Goal: Task Accomplishment & Management: Manage account settings

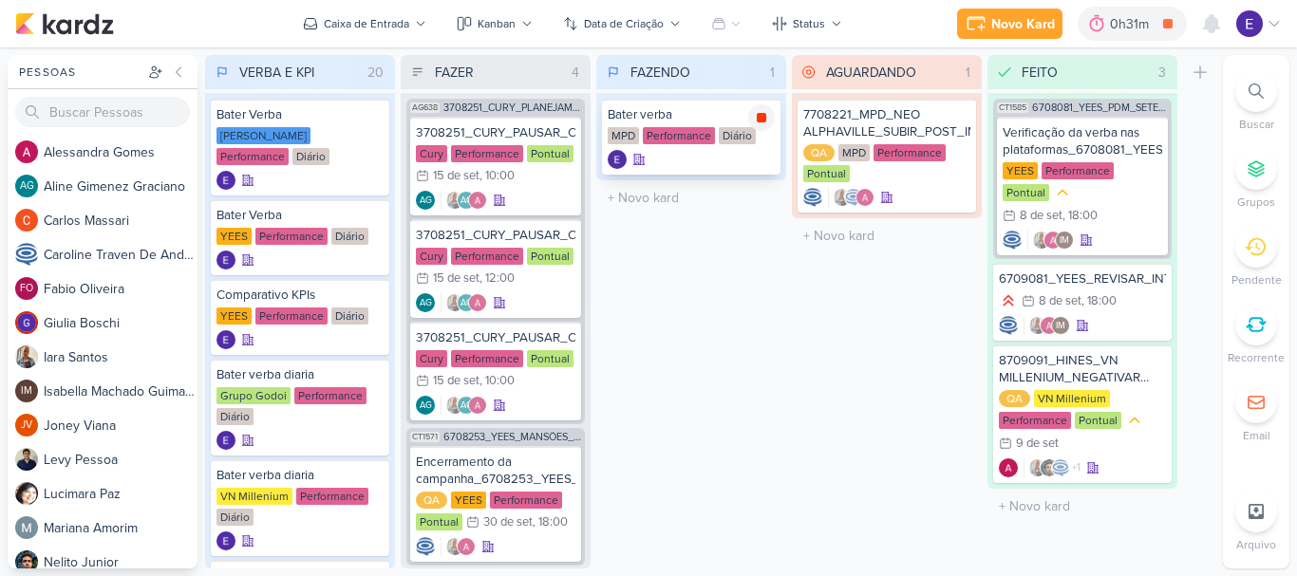
click at [762, 116] on icon at bounding box center [761, 117] width 9 height 9
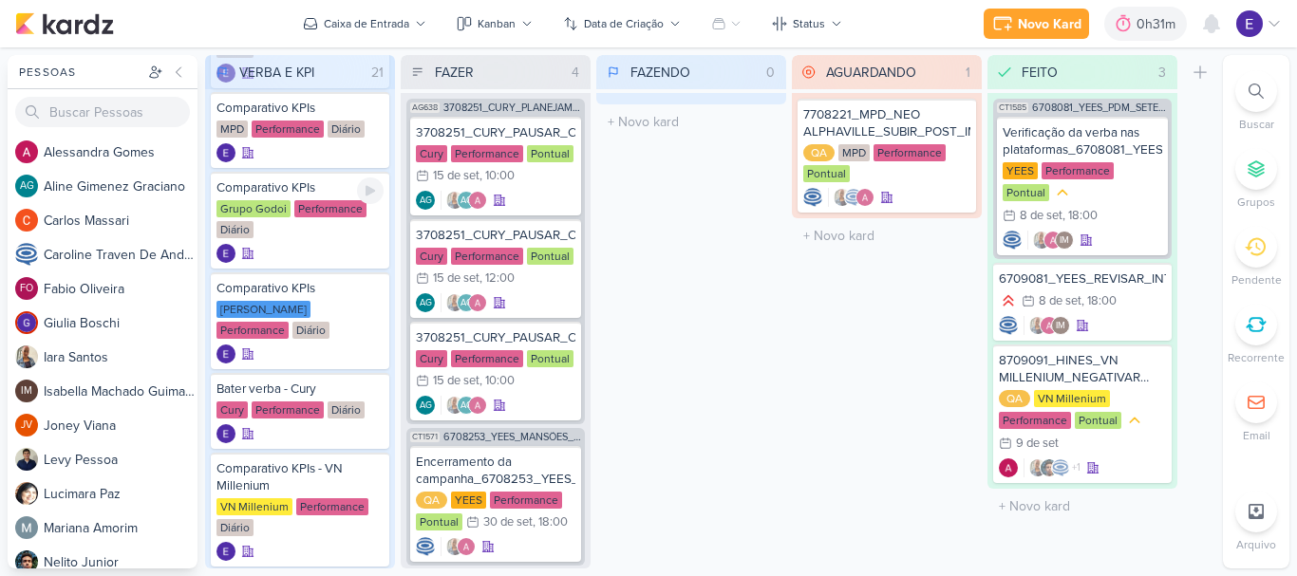
scroll to position [570, 0]
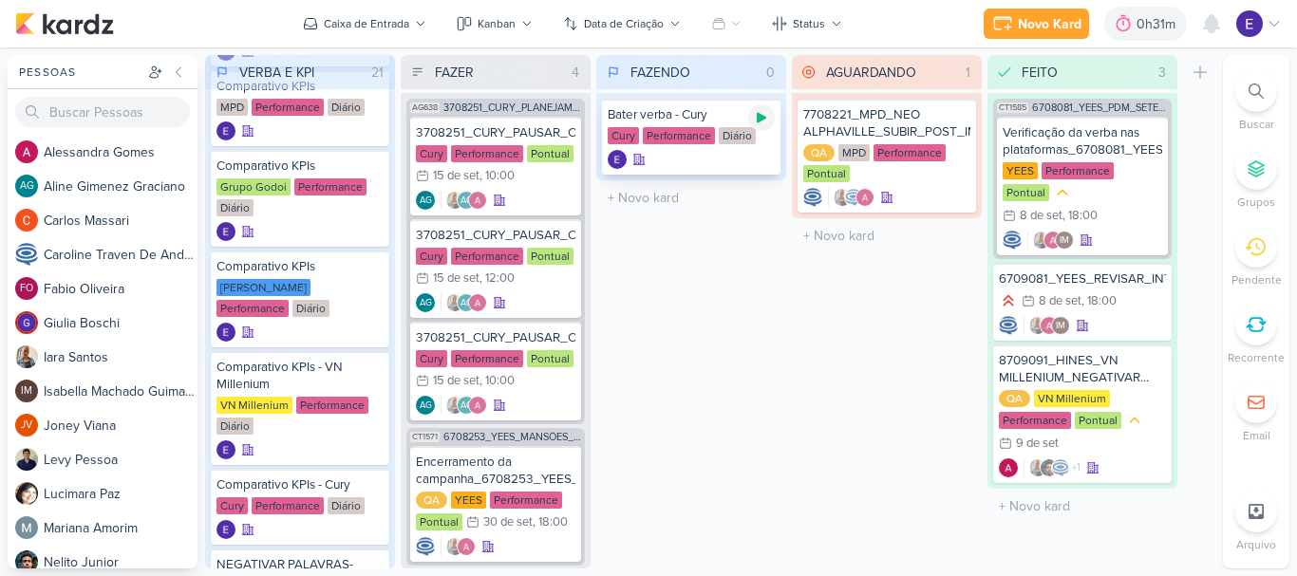
click at [761, 122] on icon at bounding box center [761, 117] width 15 height 15
click at [767, 129] on div at bounding box center [761, 117] width 27 height 27
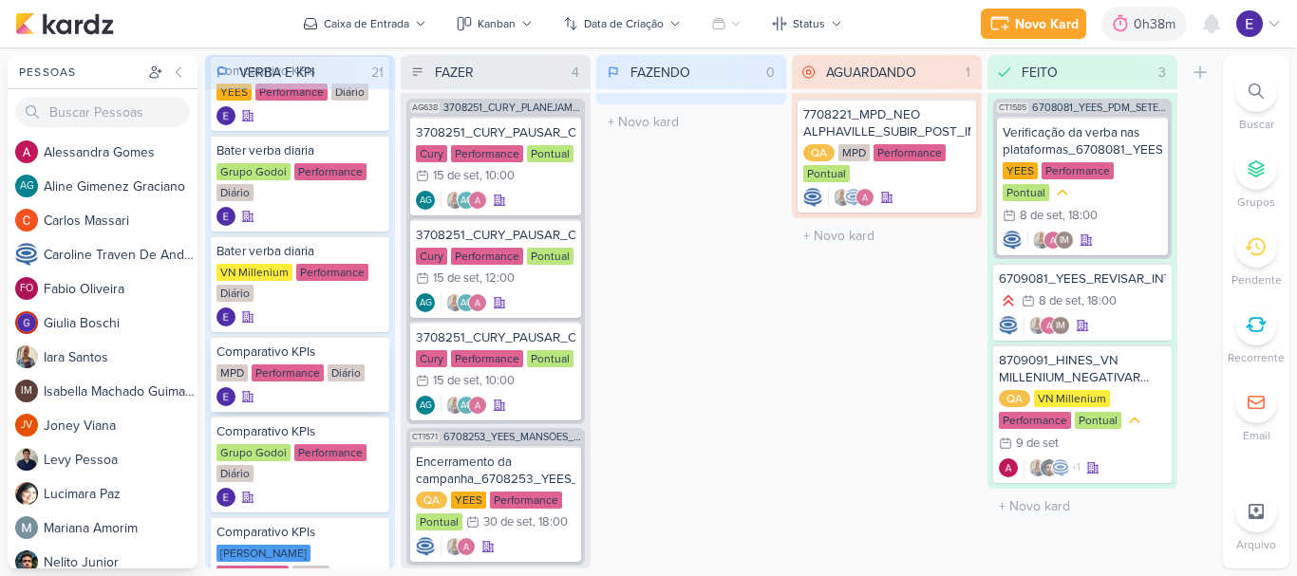
scroll to position [285, 0]
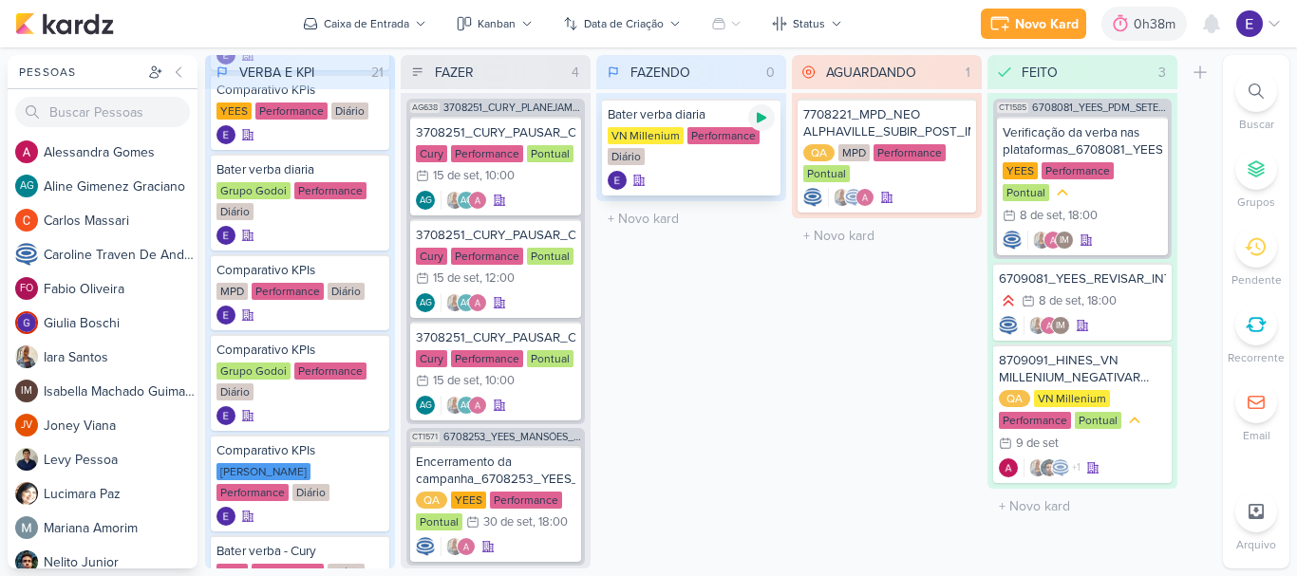
click at [760, 120] on icon at bounding box center [761, 118] width 9 height 10
click at [1217, 28] on icon at bounding box center [1211, 23] width 15 height 17
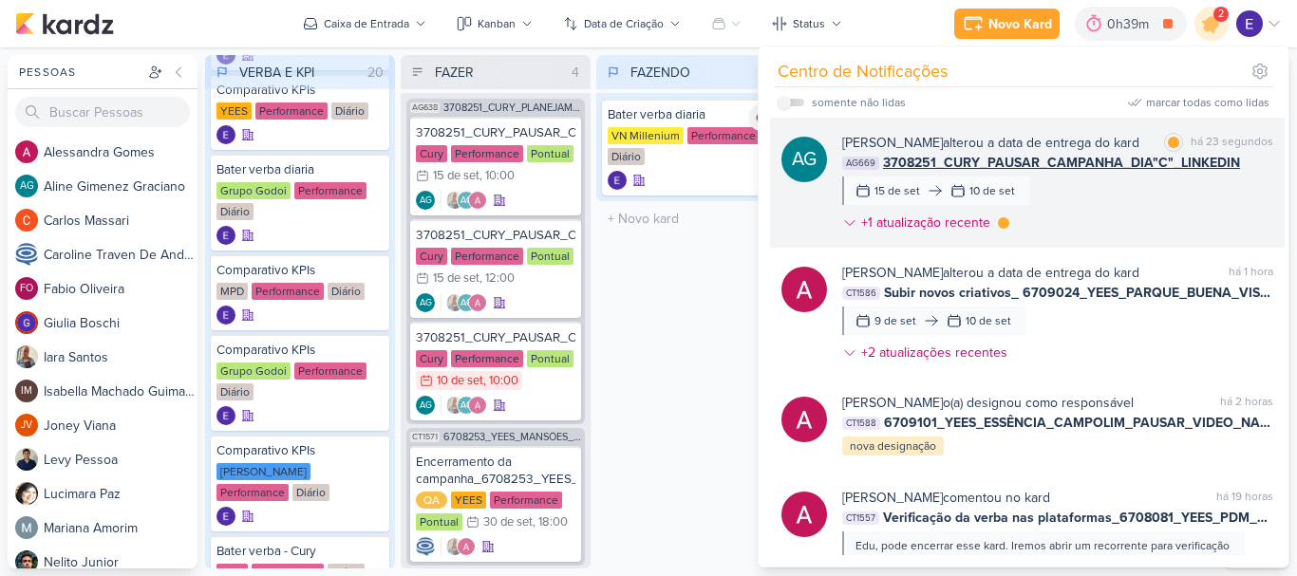
click at [1225, 173] on span "3708251_CURY_PAUSAR_CAMPANHA_DIA"C"_LINKEDIN" at bounding box center [1061, 163] width 357 height 20
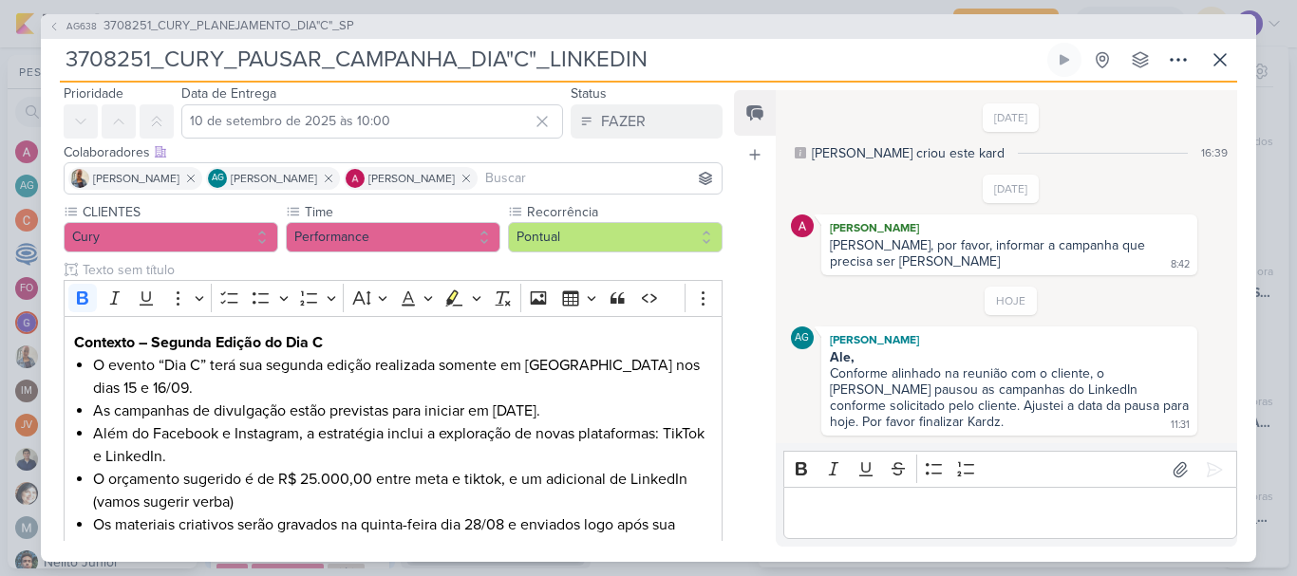
scroll to position [0, 0]
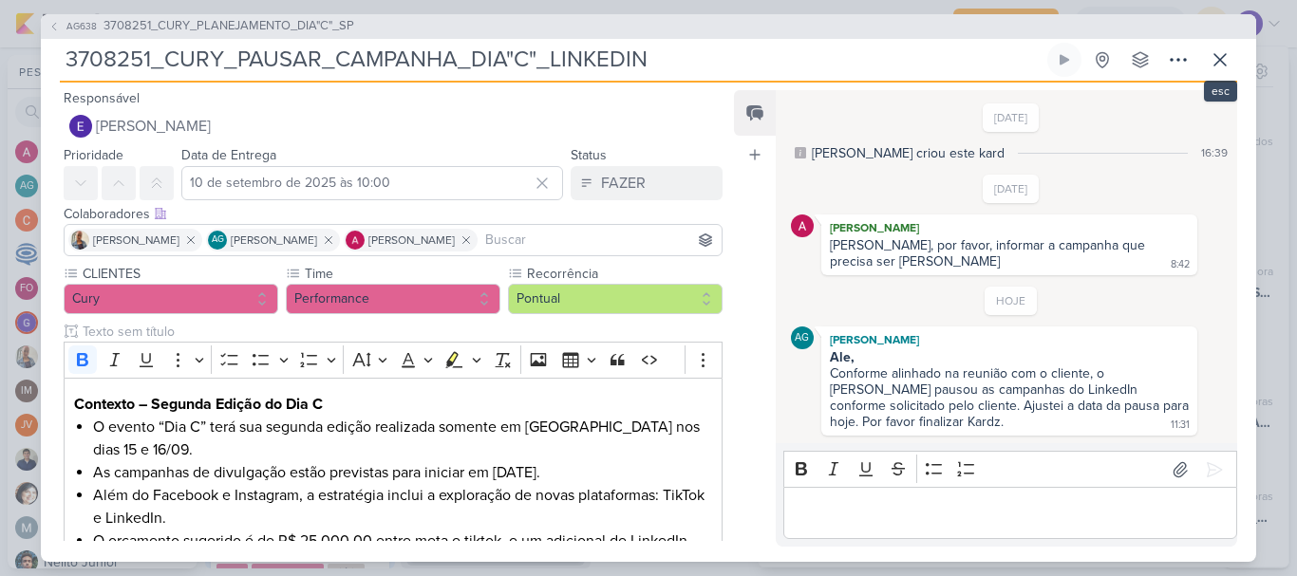
click at [1219, 40] on div "AG638 3708251_CURY_PLANEJAMENTO_DIA"C"_SP 3708251_CURY_PAUSAR_CAMPANHA_DIA"C"_L…" at bounding box center [648, 288] width 1215 height 548
click at [1217, 51] on icon at bounding box center [1220, 59] width 23 height 23
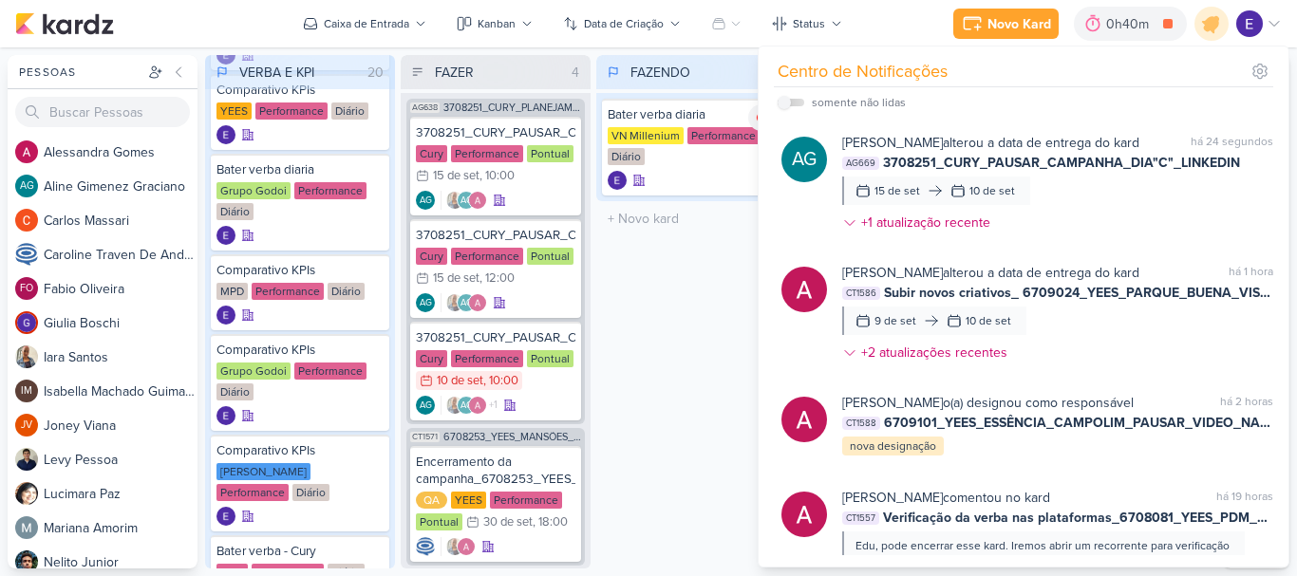
click at [706, 353] on div "FAZENDO 1 Mover Para Esquerda Mover Para Direita [GEOGRAPHIC_DATA] Bater verba …" at bounding box center [691, 312] width 190 height 514
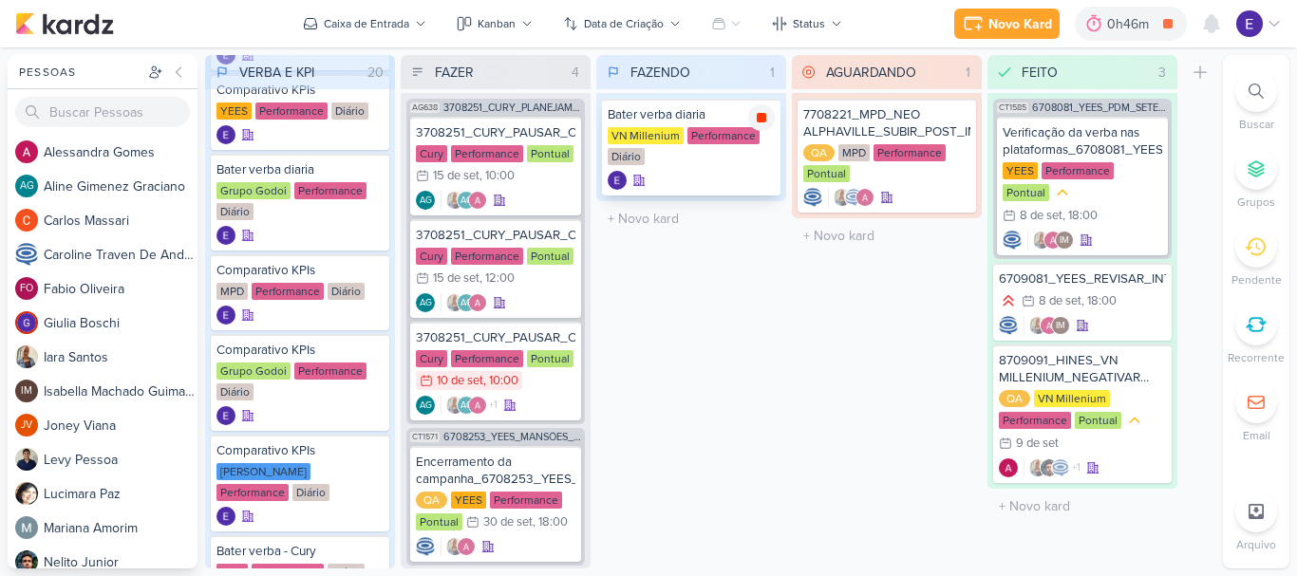
click at [758, 115] on icon at bounding box center [761, 117] width 9 height 9
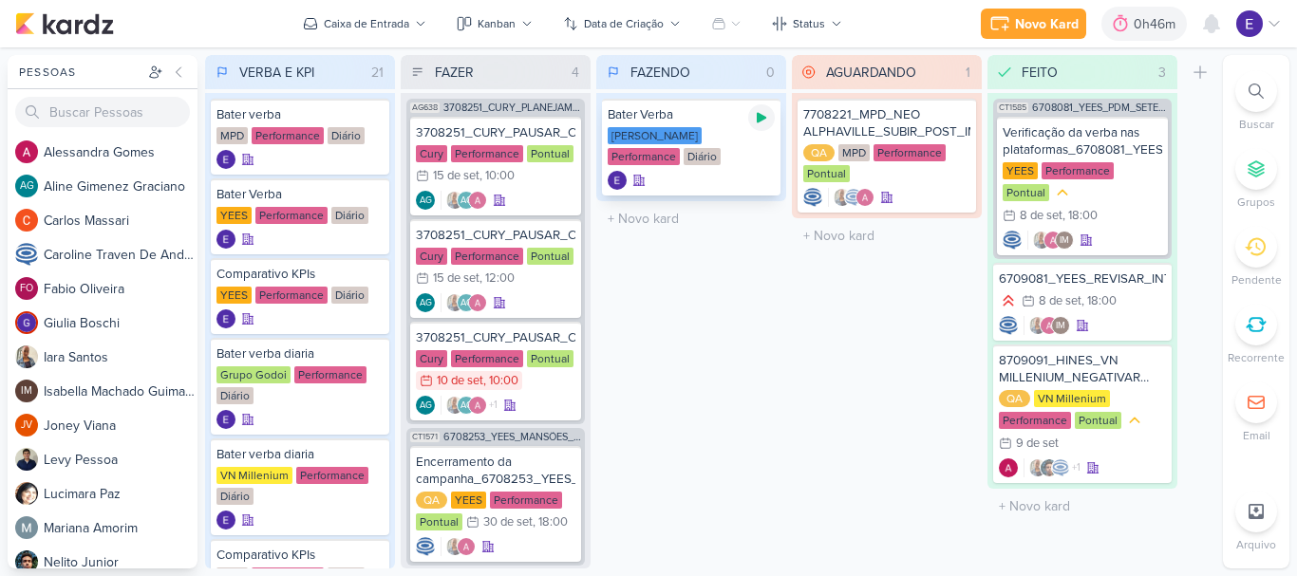
click at [759, 123] on icon at bounding box center [761, 117] width 15 height 15
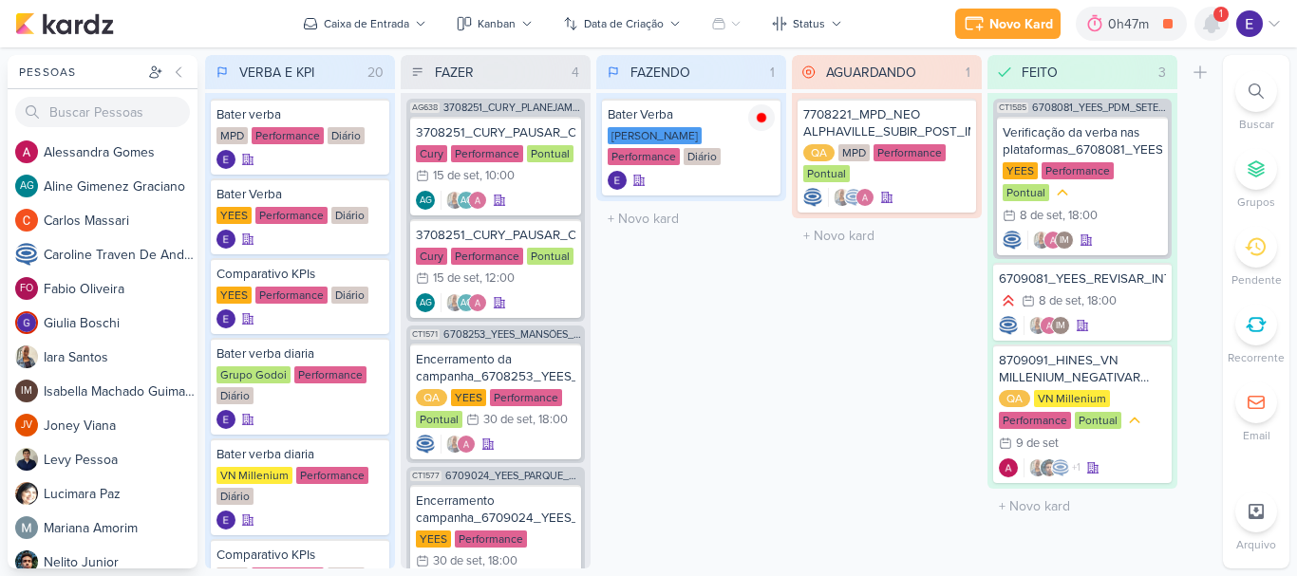
click at [1205, 25] on icon at bounding box center [1211, 23] width 15 height 17
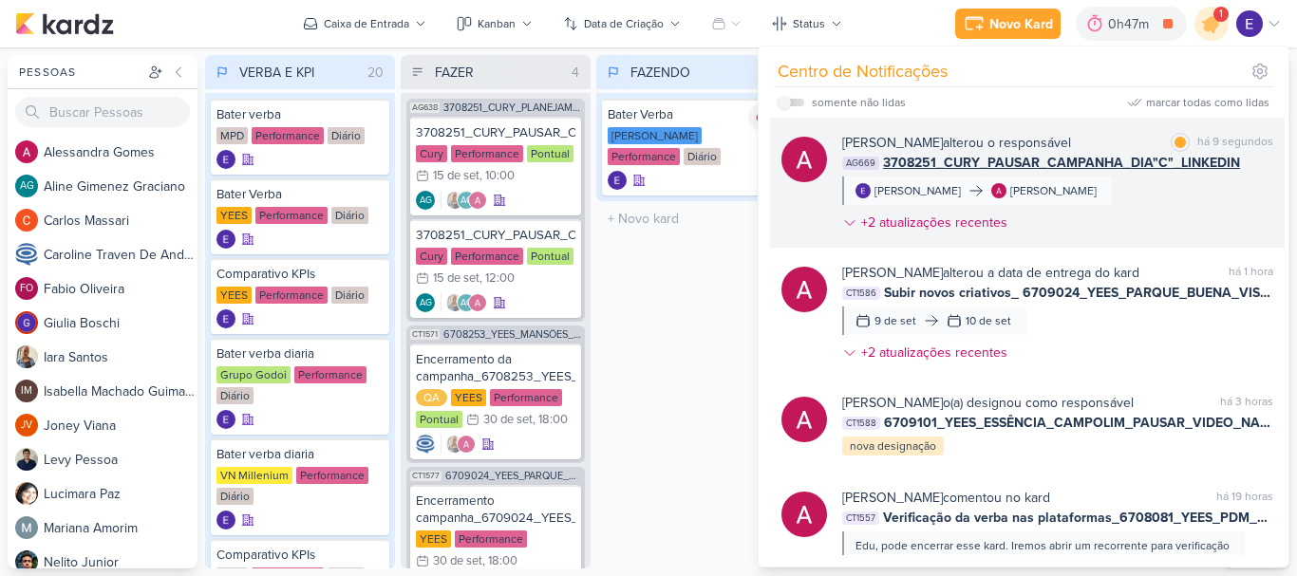
click at [1202, 201] on div "[PERSON_NAME] alterou o responsável marcar como lida há 9 segundos AG669 370825…" at bounding box center [1057, 186] width 431 height 107
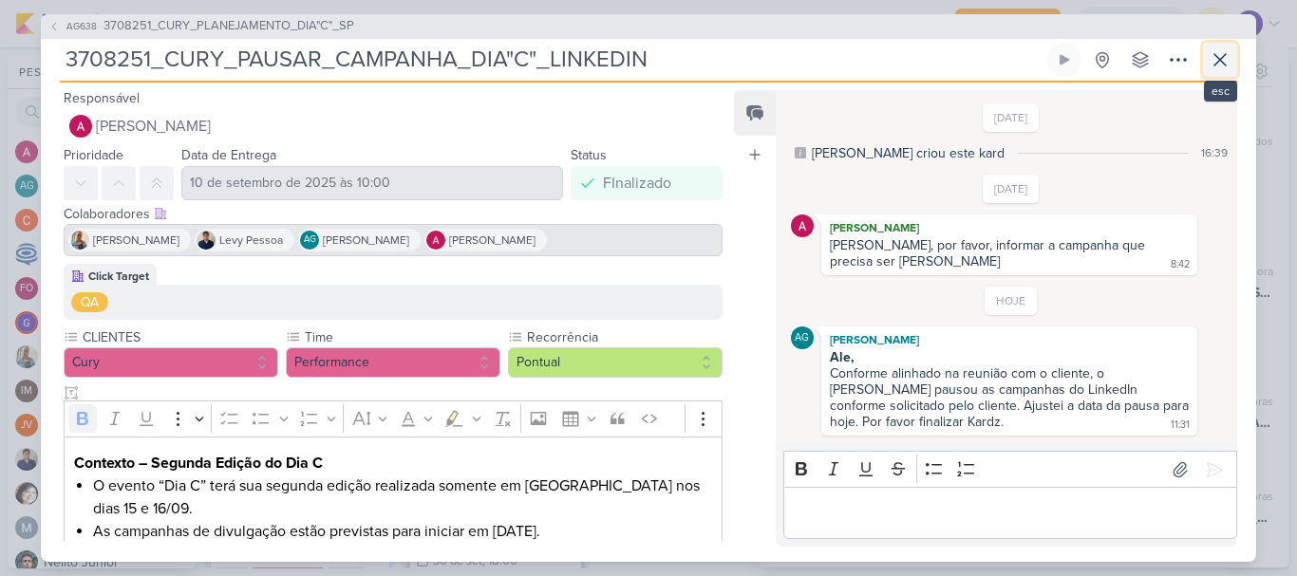
click at [1221, 62] on icon at bounding box center [1220, 59] width 23 height 23
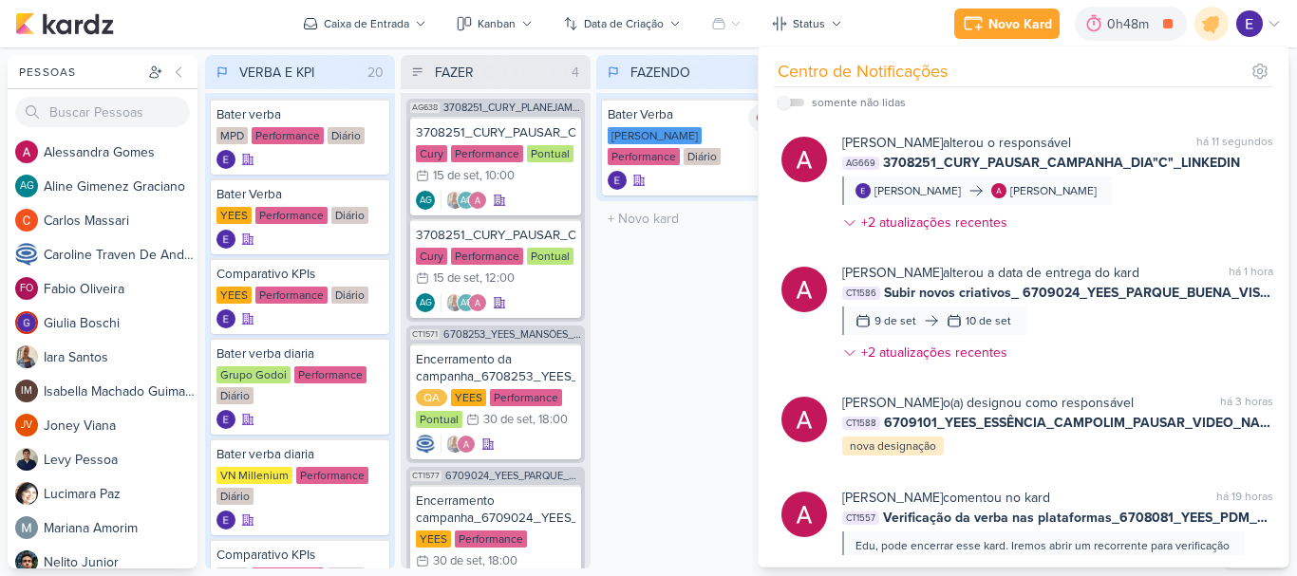
click at [716, 358] on div "FAZENDO 1 Mover Para Esquerda Mover Para Direita [GEOGRAPHIC_DATA] Bater Verba …" at bounding box center [691, 312] width 190 height 514
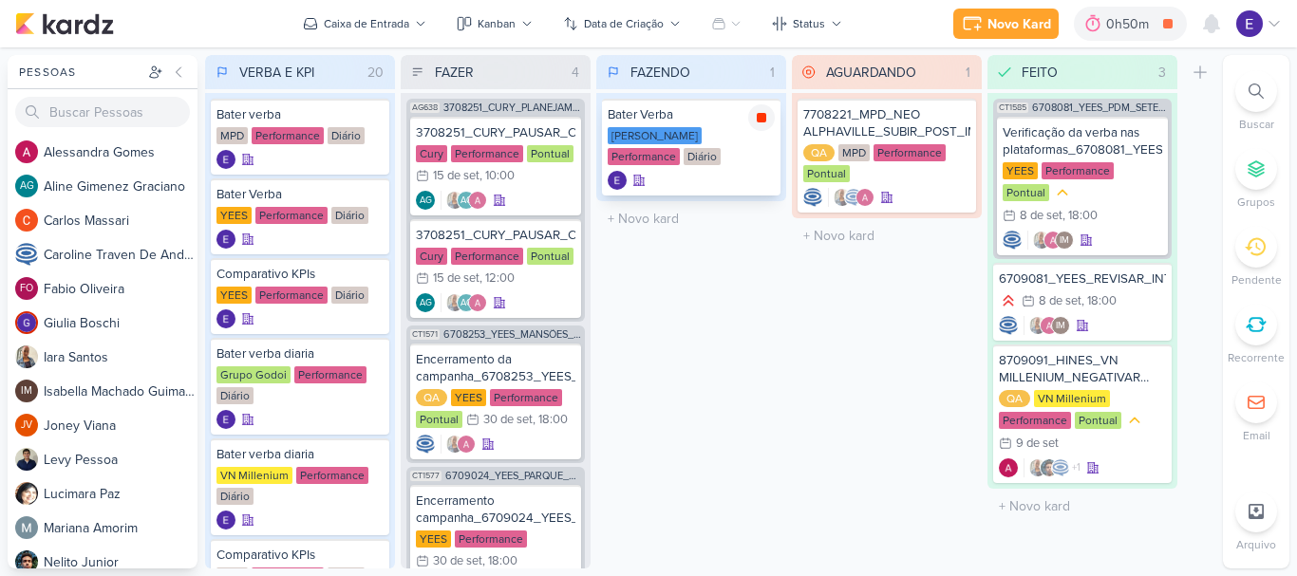
click at [765, 122] on icon at bounding box center [761, 117] width 9 height 9
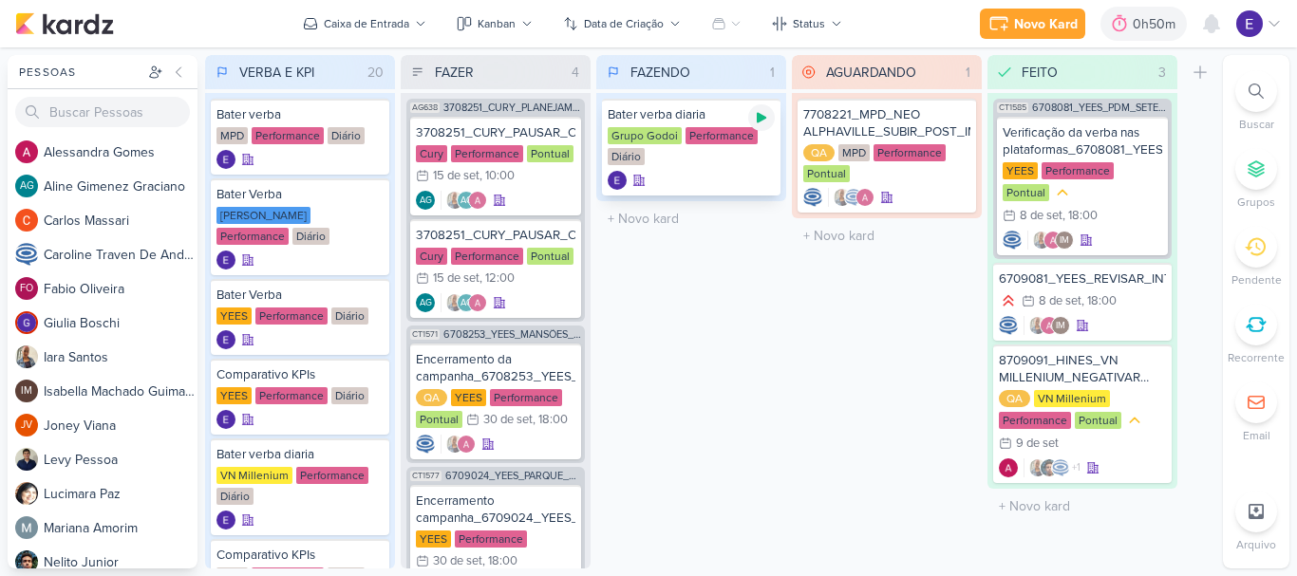
click at [765, 121] on icon at bounding box center [761, 117] width 15 height 15
click at [1214, 16] on div "1" at bounding box center [1220, 14] width 15 height 15
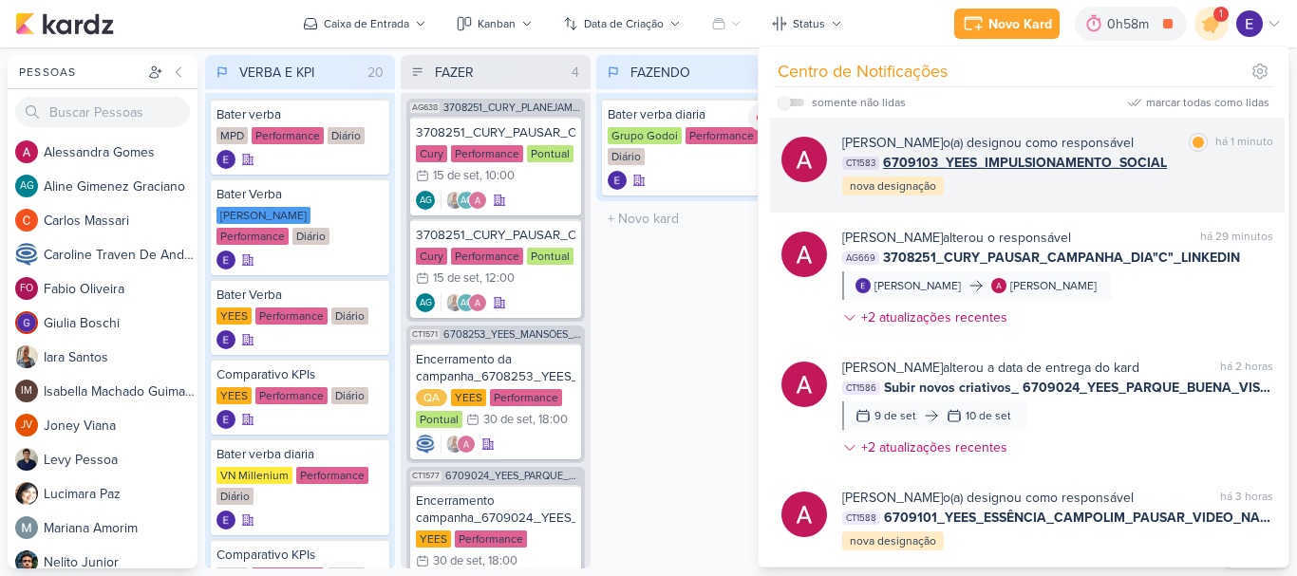
click at [1192, 193] on div "[PERSON_NAME] o(a) designou como responsável marcar como lida há 1 minuto CT158…" at bounding box center [1057, 165] width 431 height 65
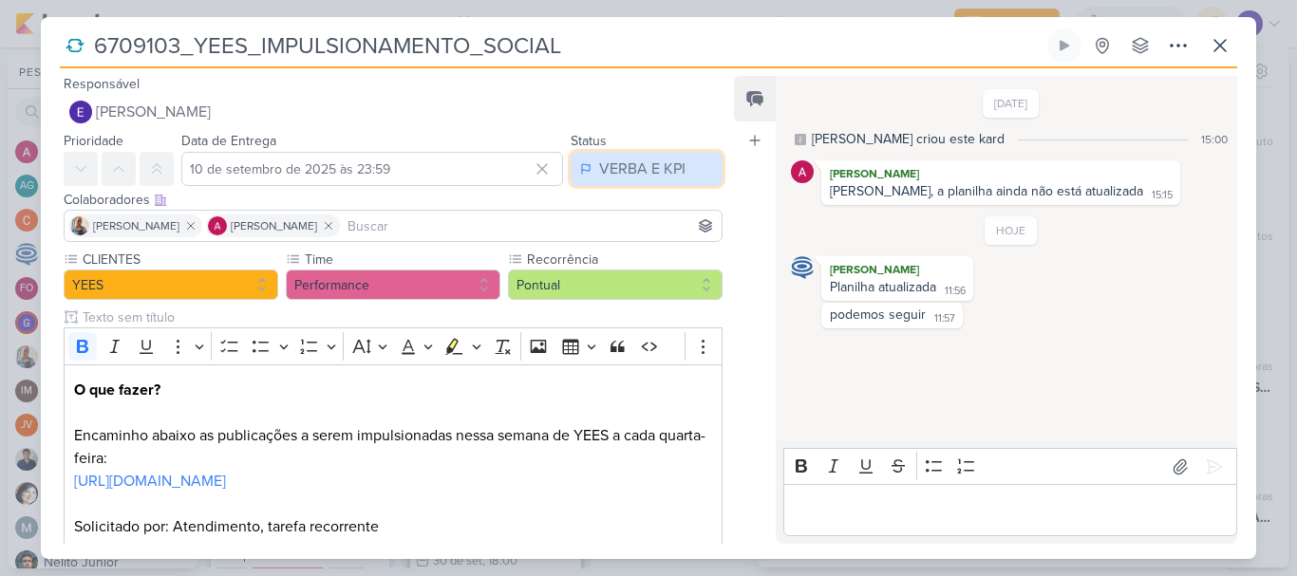
click at [644, 178] on div "VERBA E KPI" at bounding box center [642, 169] width 86 height 23
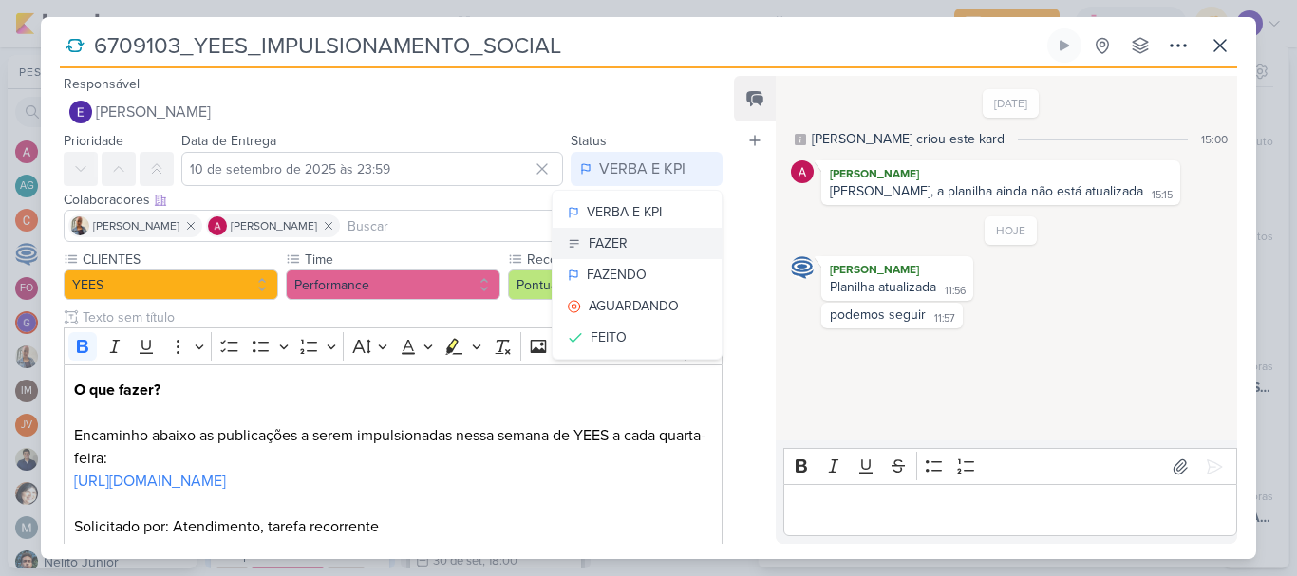
click at [616, 241] on div "FAZER" at bounding box center [608, 244] width 39 height 20
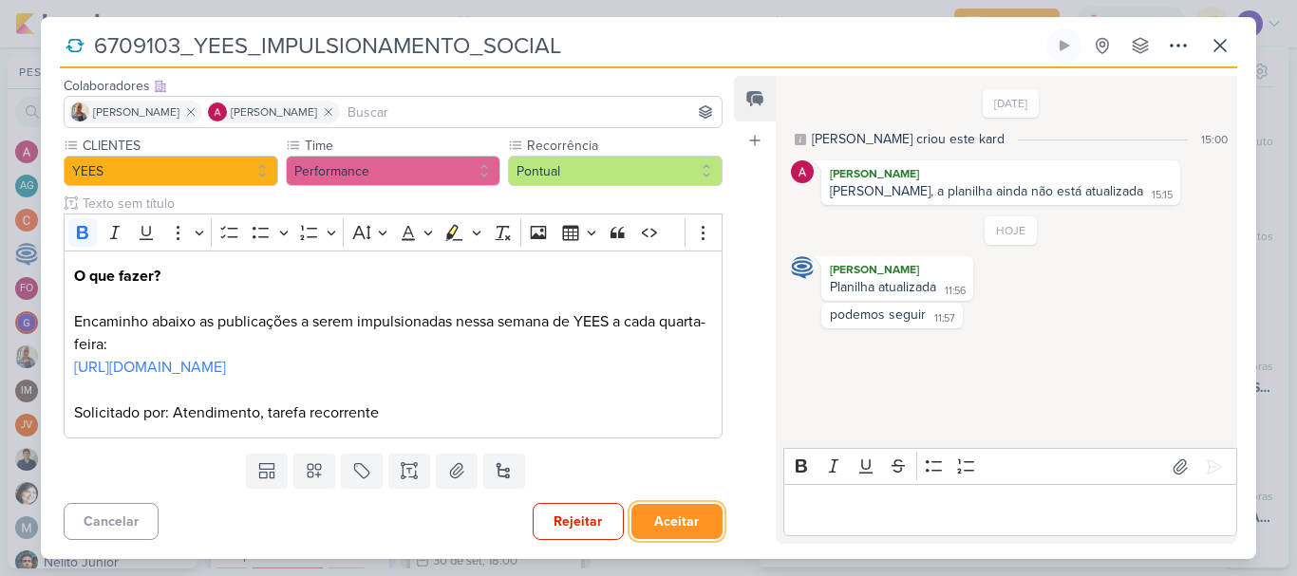
click at [648, 516] on button "Aceitar" at bounding box center [676, 521] width 91 height 35
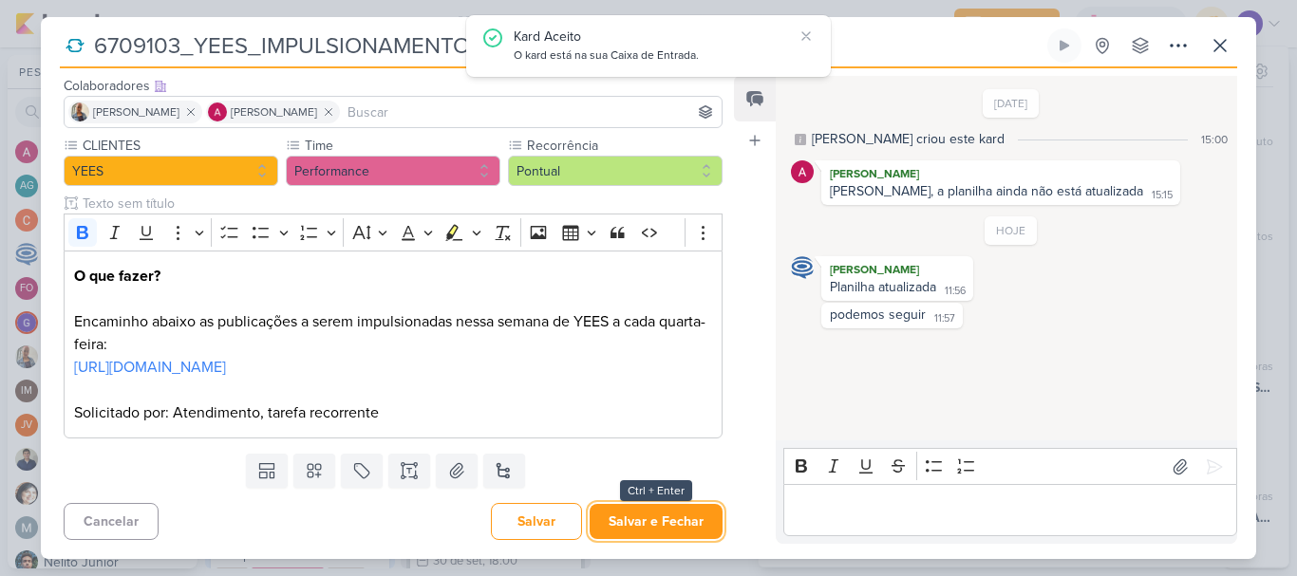
click at [648, 516] on button "Salvar e Fechar" at bounding box center [656, 521] width 133 height 35
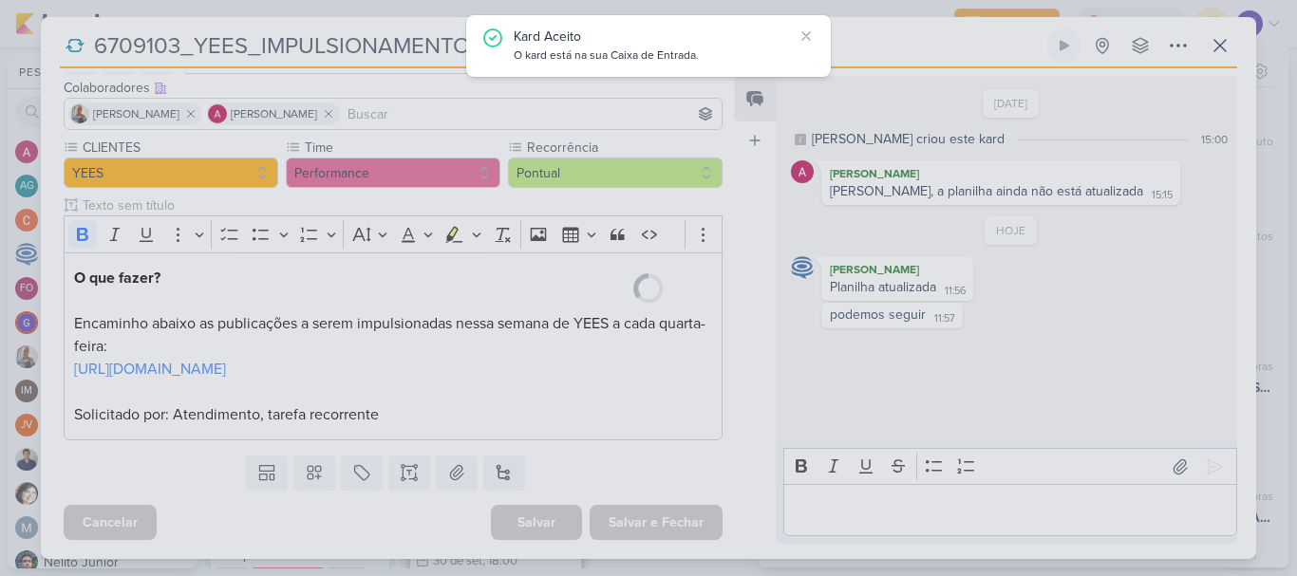
scroll to position [135, 0]
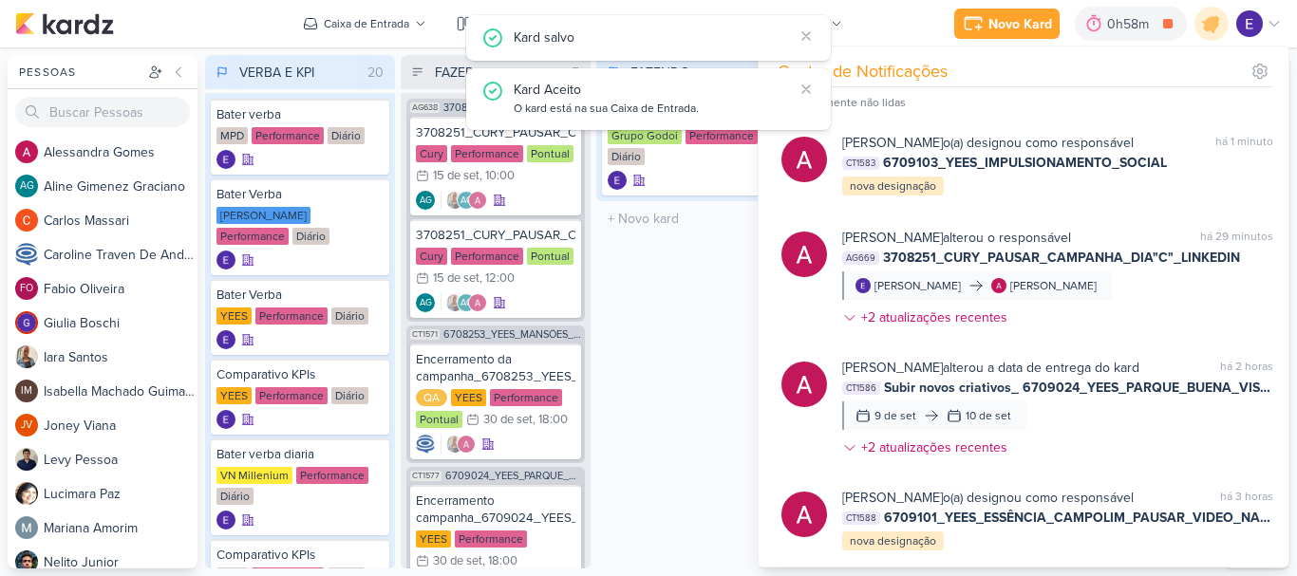
click at [682, 428] on div "FAZENDO 1 Mover Para Esquerda Mover Para Direita [GEOGRAPHIC_DATA] Bater verba …" at bounding box center [691, 312] width 190 height 514
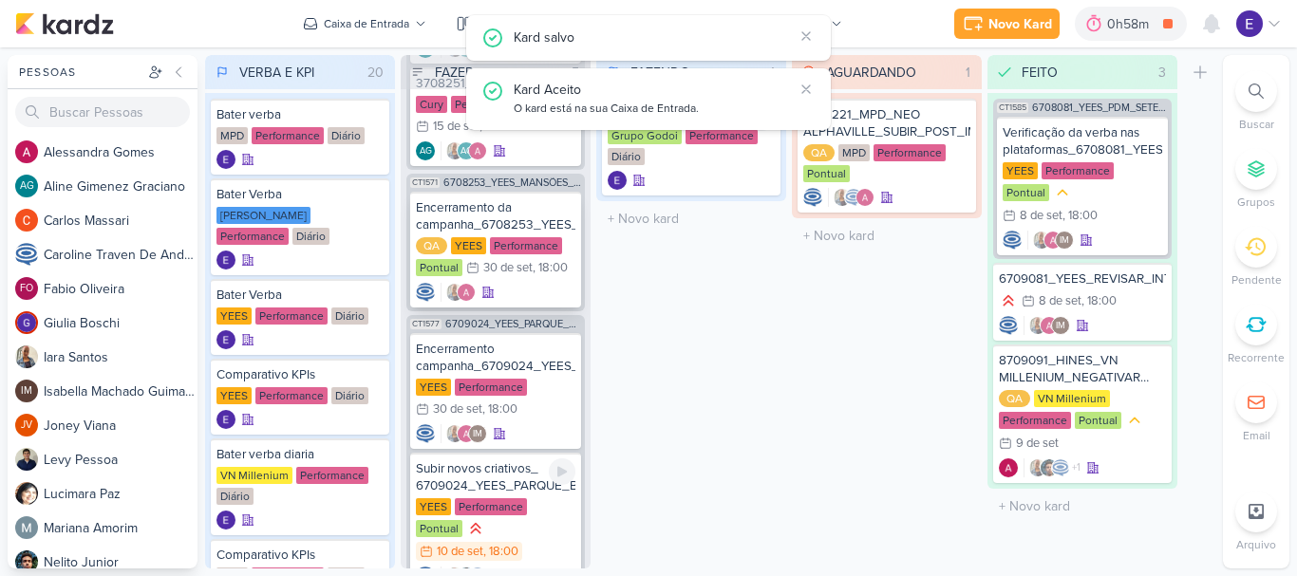
scroll to position [431, 0]
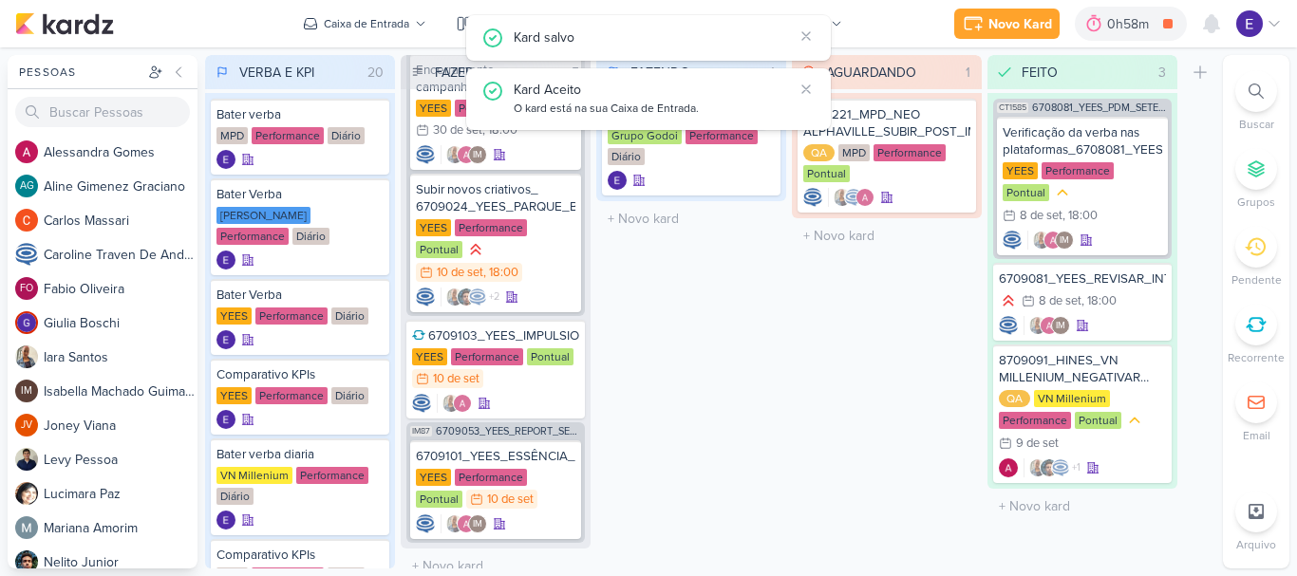
click at [690, 472] on div "FAZENDO 1 Mover Para Esquerda Mover Para Direita [GEOGRAPHIC_DATA] Bater verba …" at bounding box center [691, 312] width 190 height 514
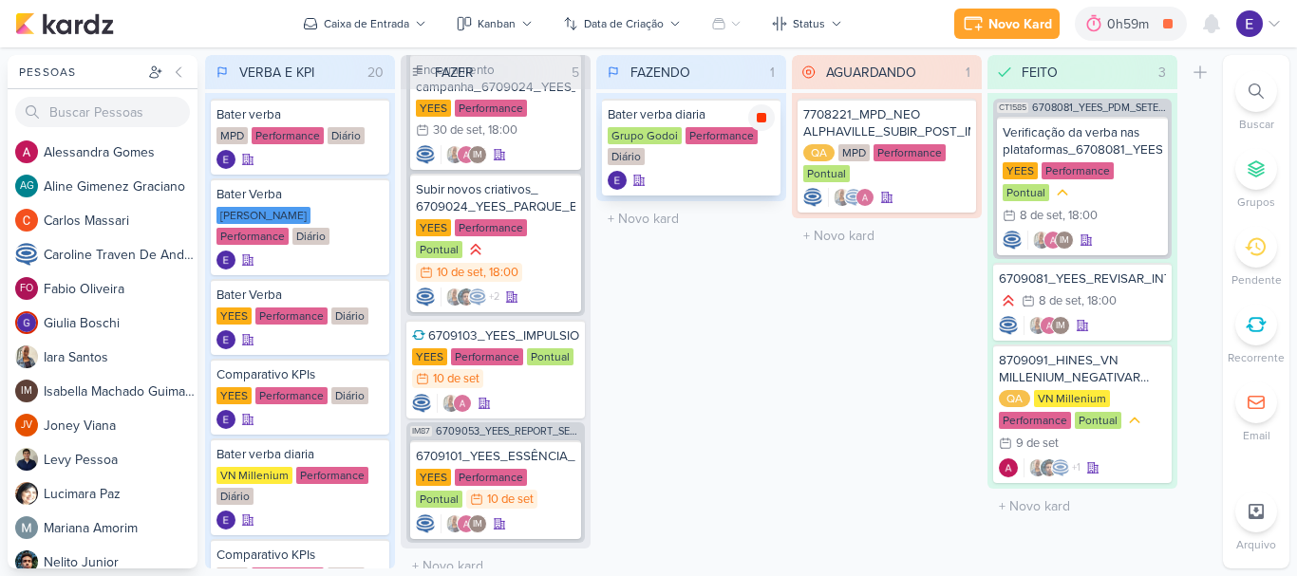
click at [759, 117] on icon at bounding box center [761, 117] width 9 height 9
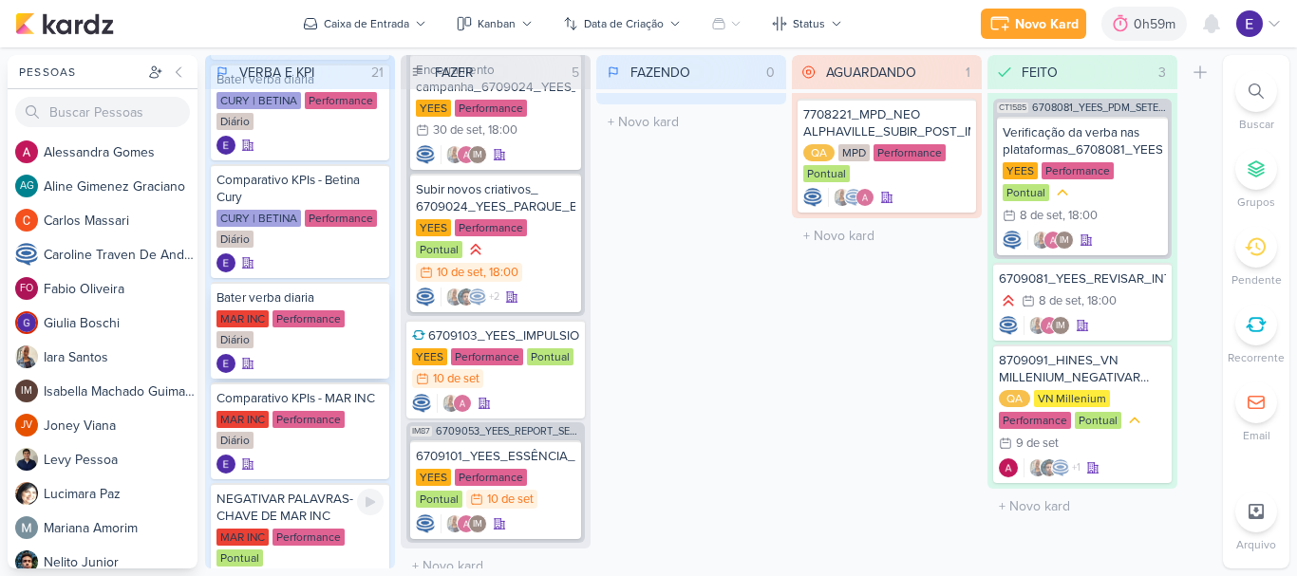
scroll to position [1430, 0]
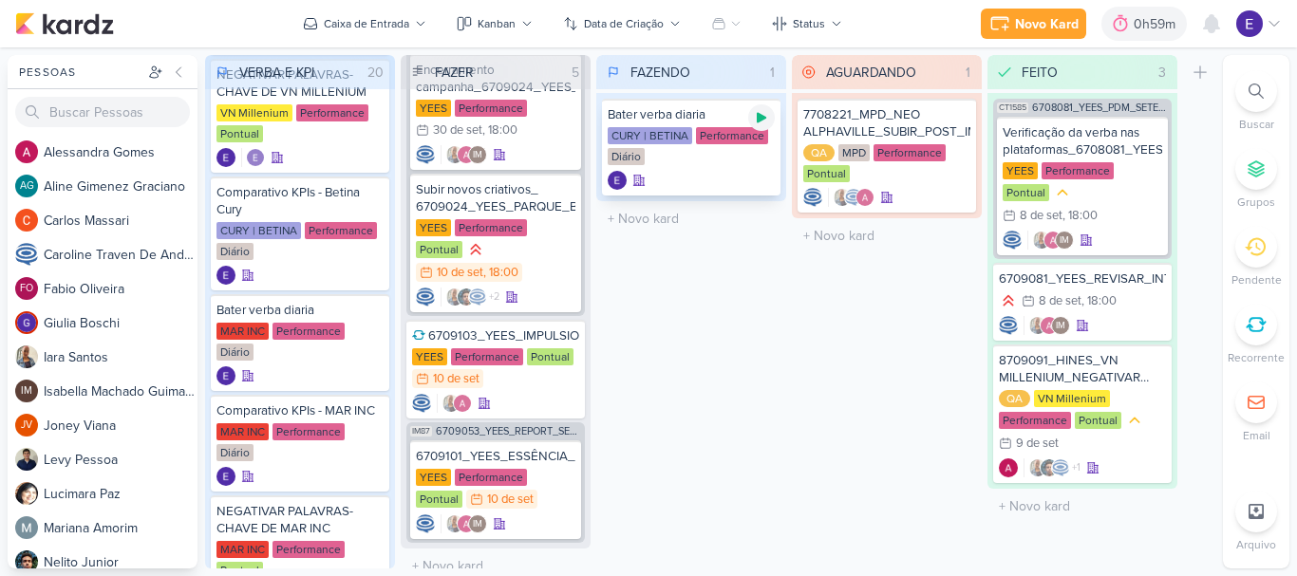
click at [764, 109] on div at bounding box center [761, 117] width 27 height 27
click at [764, 117] on icon at bounding box center [761, 117] width 9 height 9
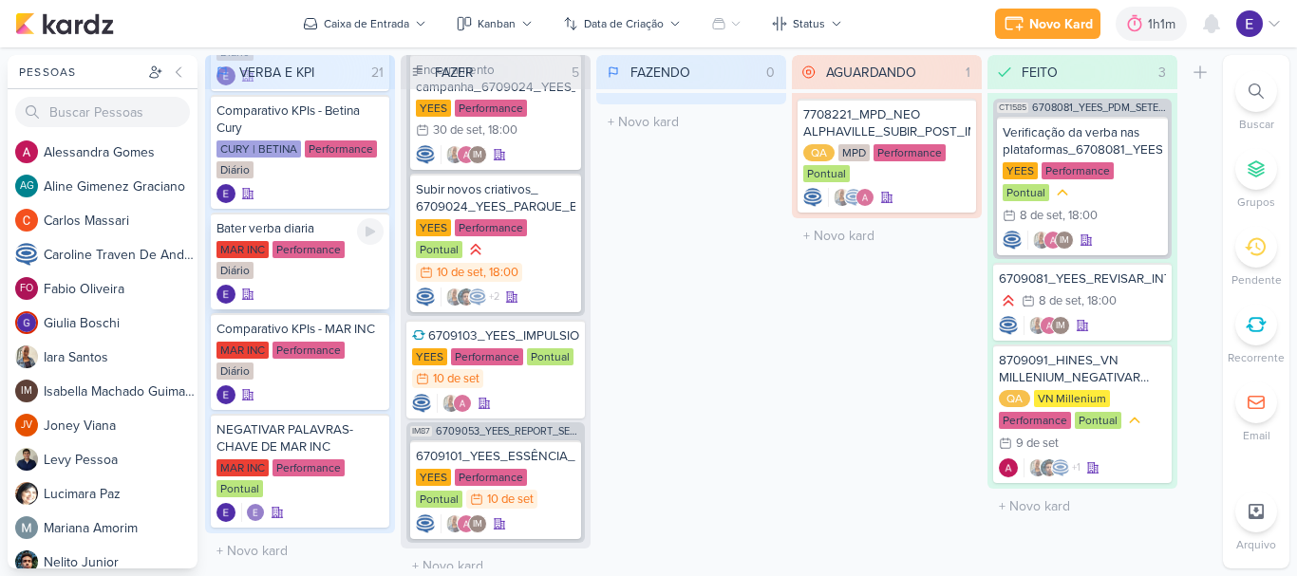
scroll to position [1519, 0]
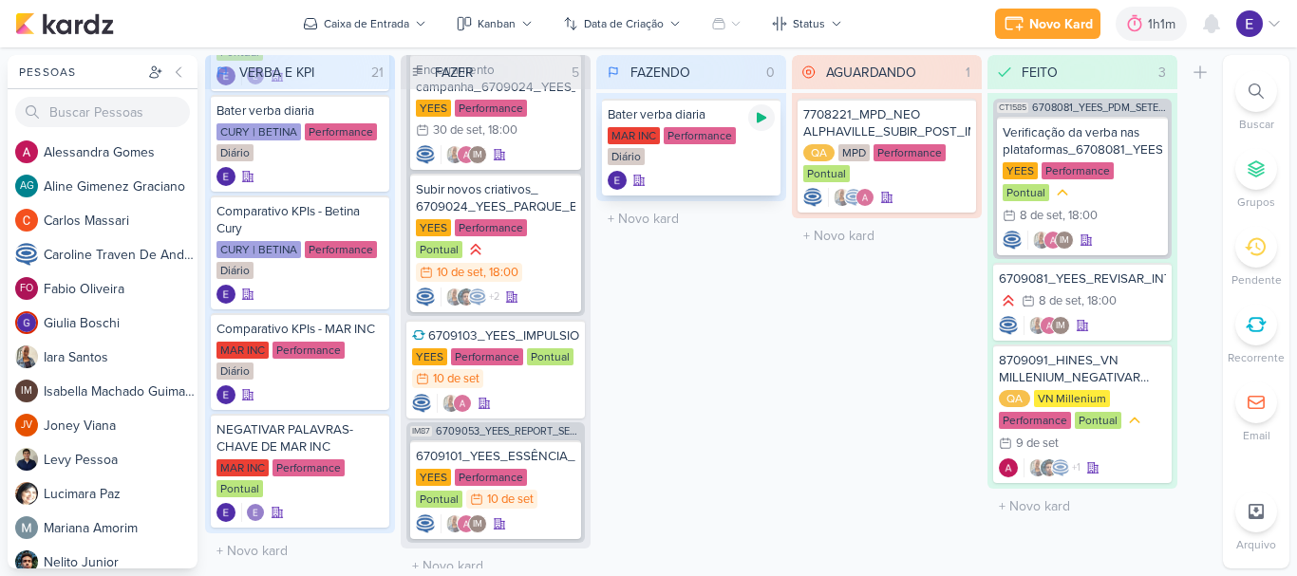
click at [769, 122] on div at bounding box center [761, 117] width 27 height 27
click at [761, 127] on div at bounding box center [761, 117] width 27 height 27
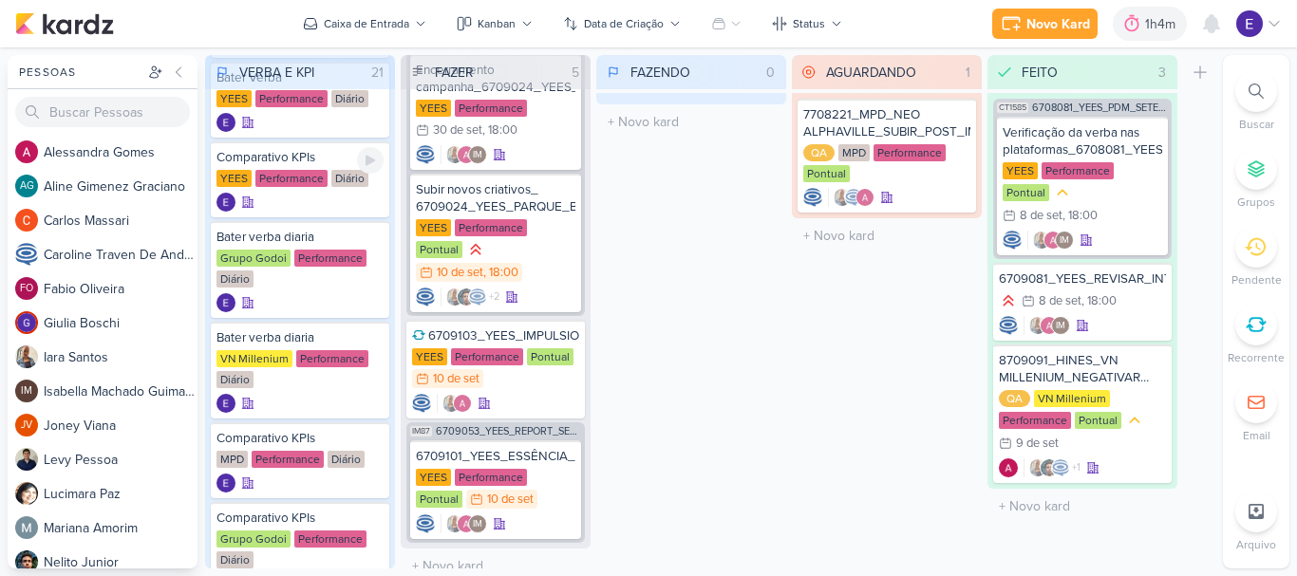
scroll to position [0, 0]
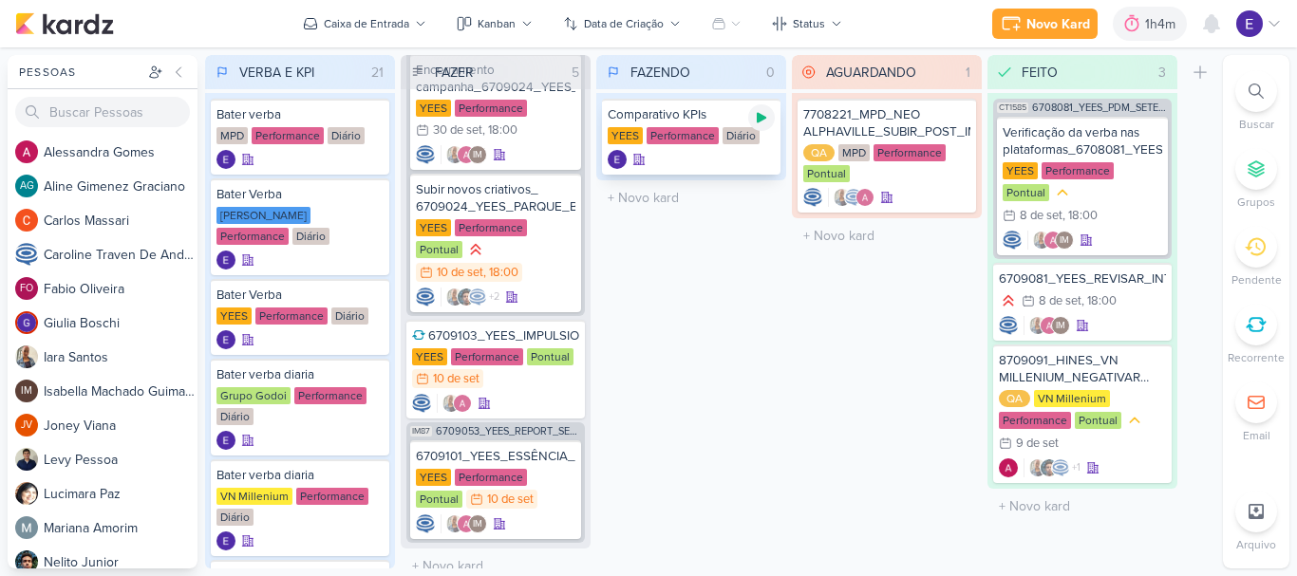
click at [761, 127] on div at bounding box center [761, 117] width 27 height 27
click at [746, 150] on div at bounding box center [691, 159] width 167 height 19
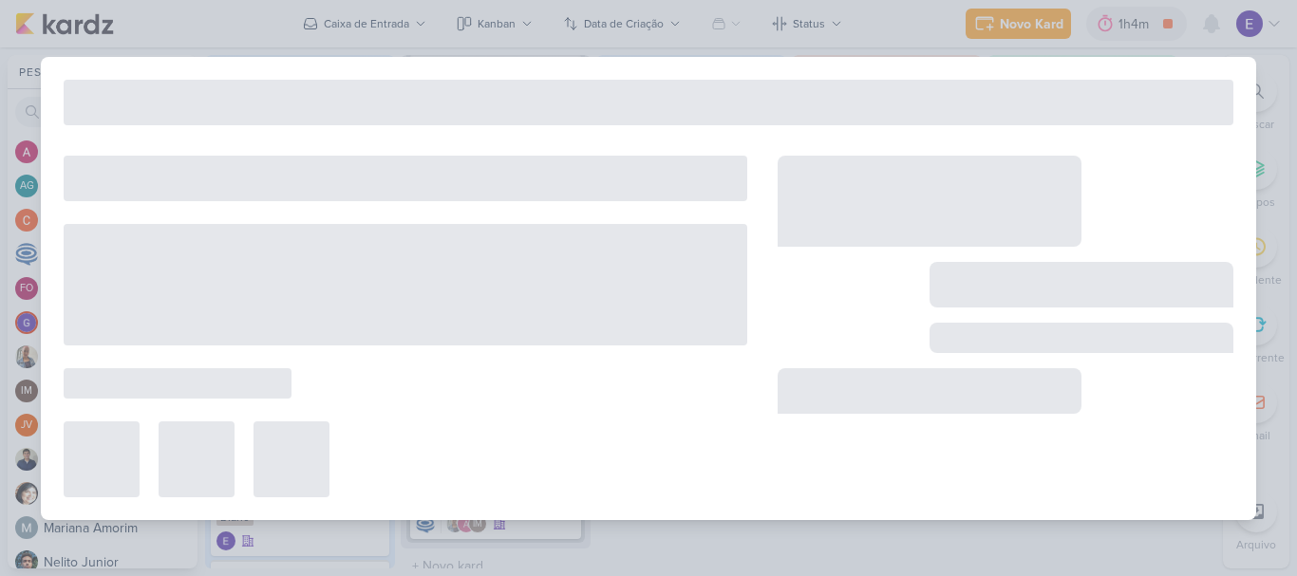
type input "Comparativo KPIs"
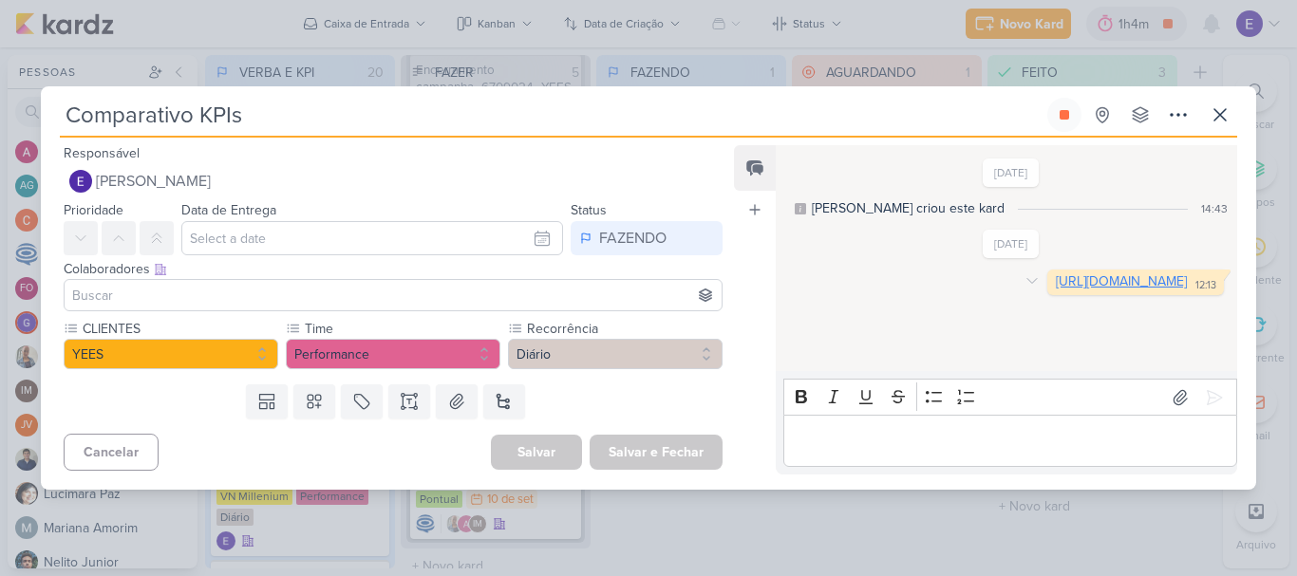
click at [1056, 290] on link "[URL][DOMAIN_NAME]" at bounding box center [1121, 281] width 131 height 16
